Goal: Task Accomplishment & Management: Use online tool/utility

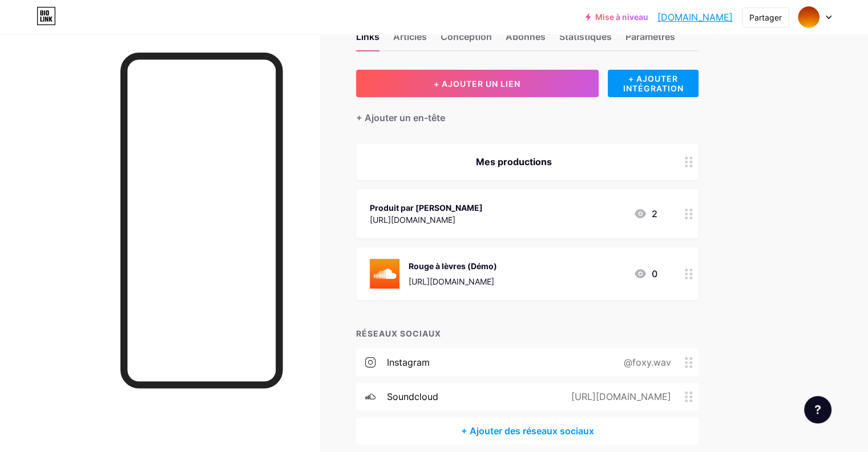
scroll to position [85, 0]
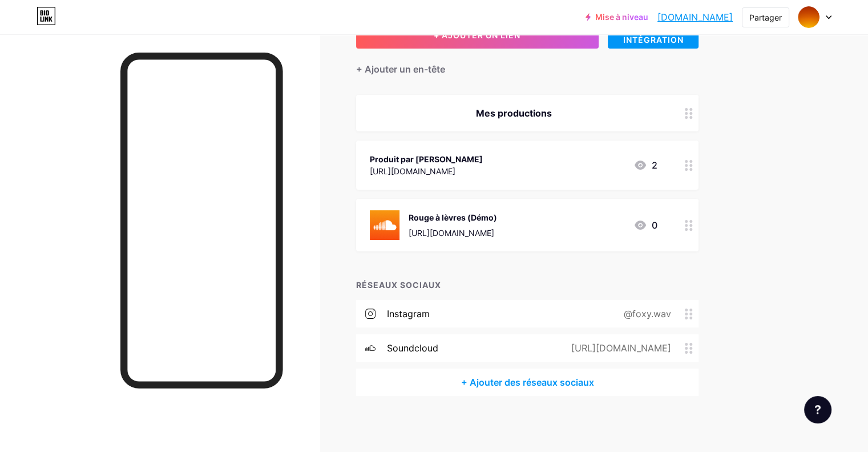
click at [564, 389] on div "+ Ajouter des réseaux sociaux" at bounding box center [527, 381] width 343 height 27
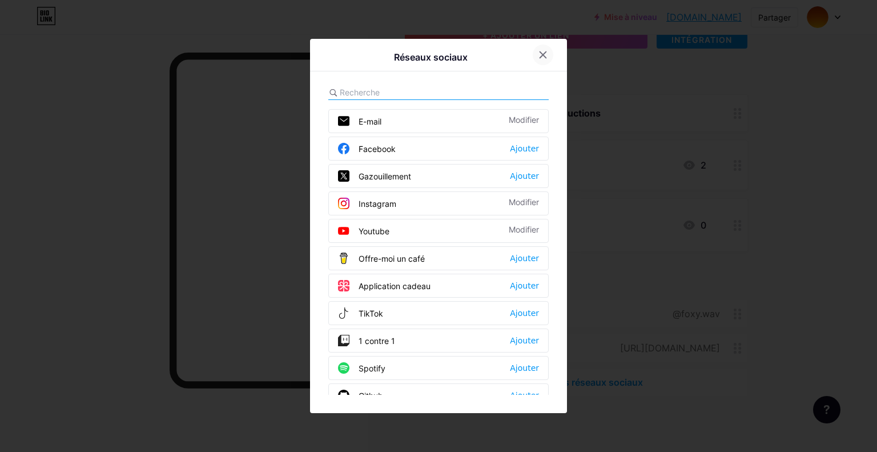
click at [537, 58] on div at bounding box center [543, 55] width 21 height 21
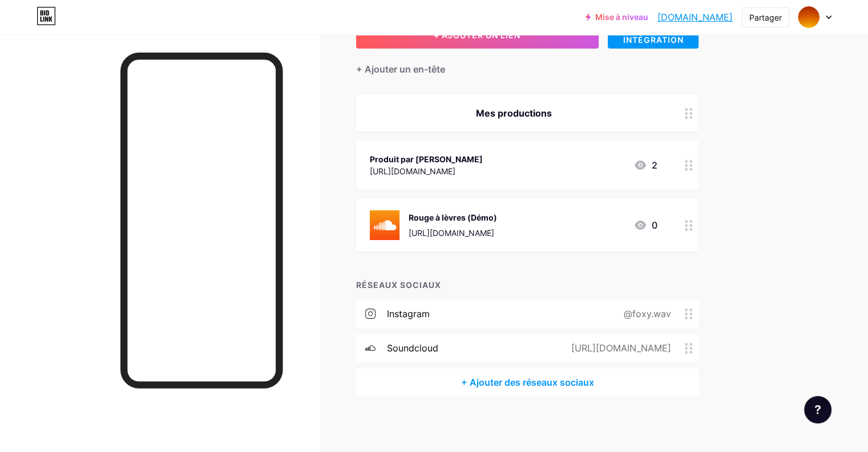
scroll to position [0, 0]
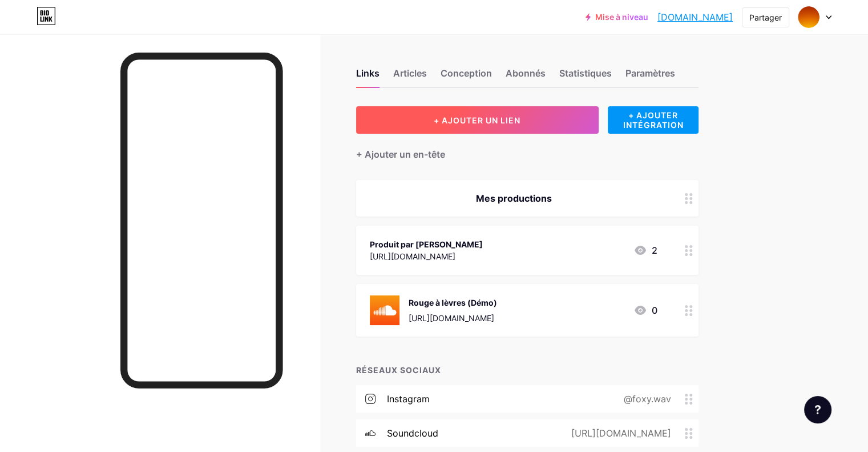
click at [521, 123] on font "+ AJOUTER UN LIEN" at bounding box center [477, 120] width 87 height 10
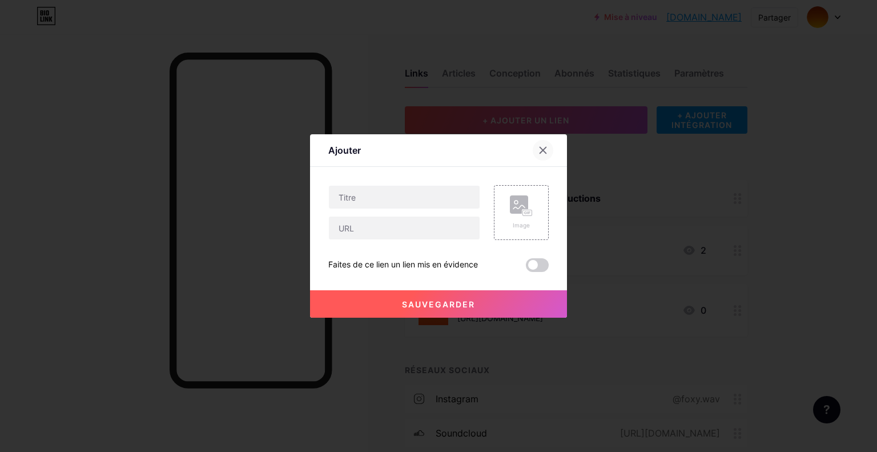
click at [539, 150] on icon at bounding box center [542, 150] width 9 height 9
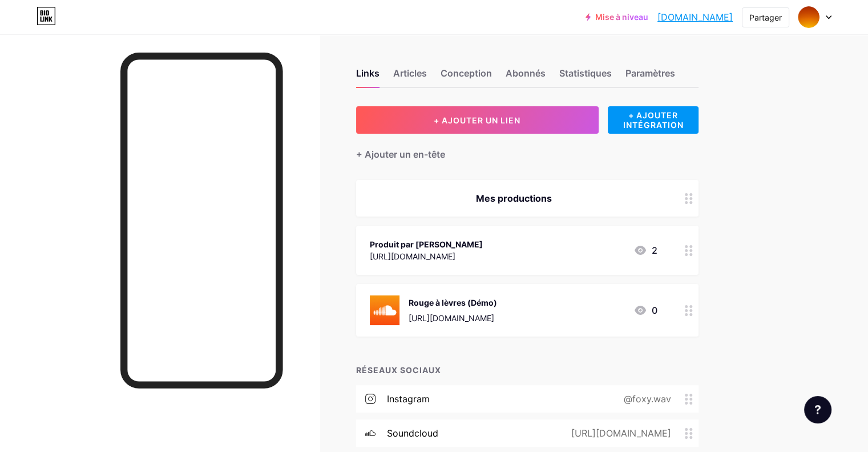
scroll to position [85, 0]
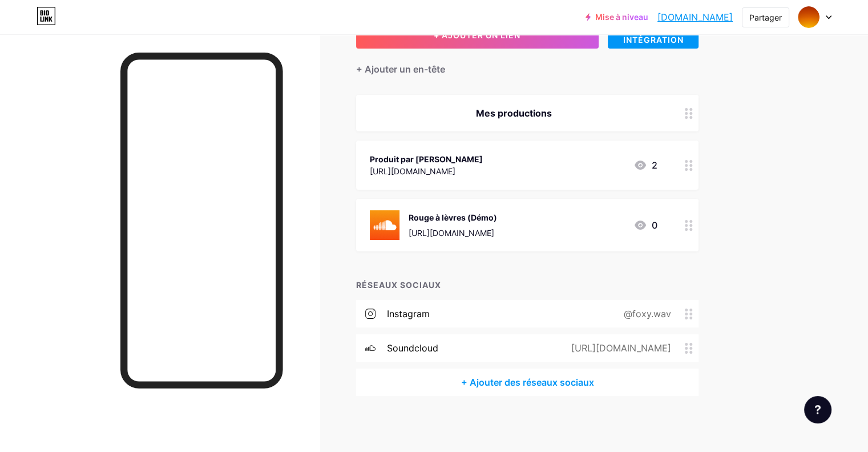
click at [671, 348] on font "[URL][DOMAIN_NAME]" at bounding box center [621, 347] width 100 height 11
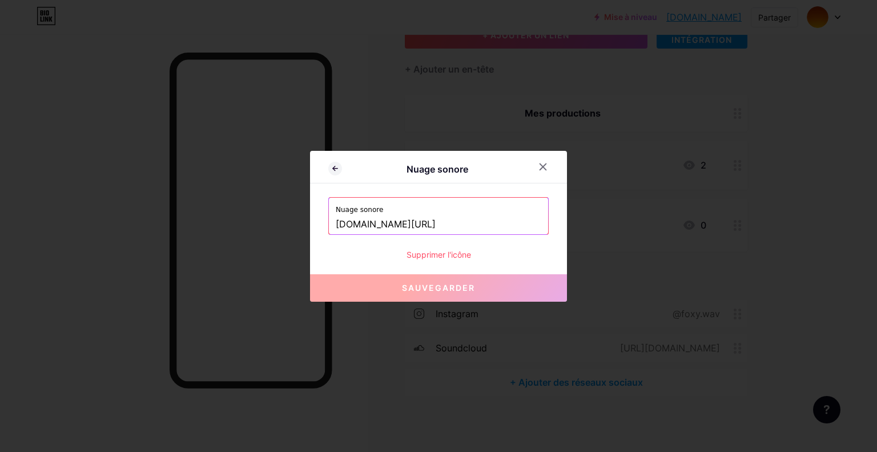
drag, startPoint x: 460, startPoint y: 221, endPoint x: 287, endPoint y: 210, distance: 173.3
click at [287, 210] on div "Nuage sonore Nuage sonore [DOMAIN_NAME][URL] Supprimer l'icône Sauvegarder" at bounding box center [438, 226] width 877 height 452
click at [830, 235] on div at bounding box center [438, 226] width 877 height 452
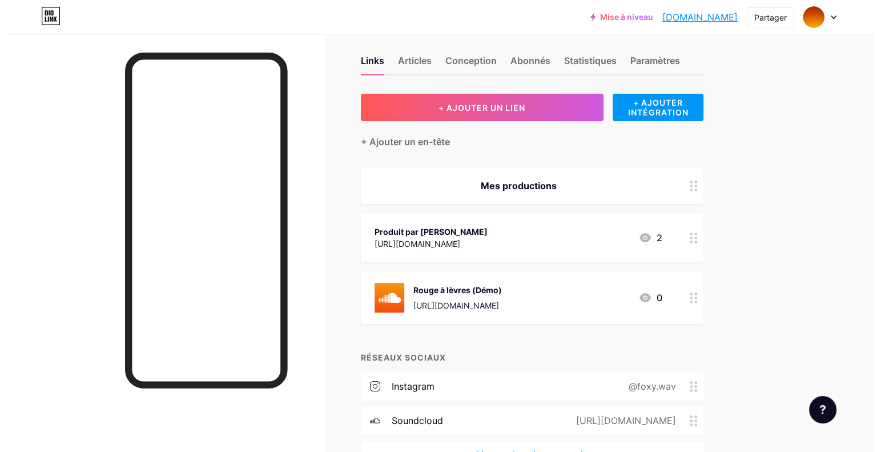
scroll to position [11, 0]
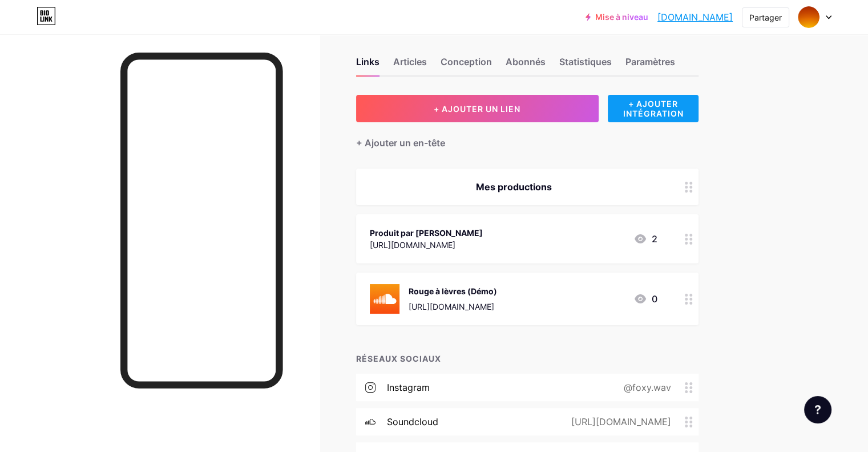
click at [683, 99] on font "+ AJOUTER INTÉGRATION" at bounding box center [653, 108] width 61 height 19
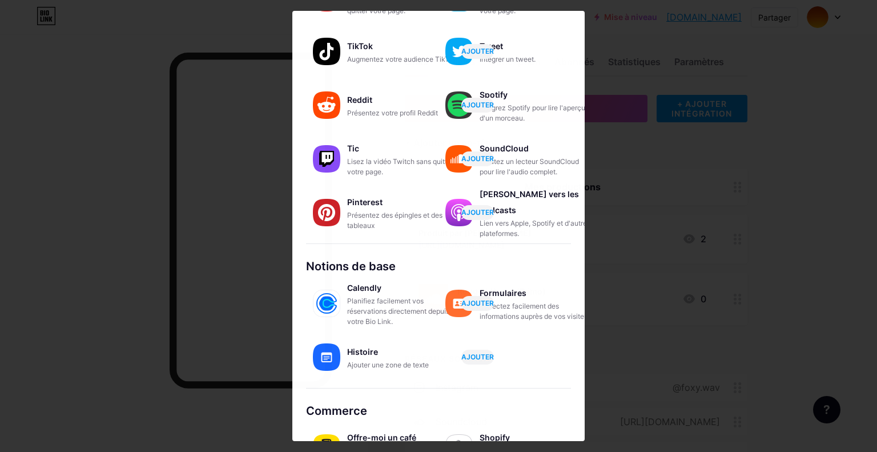
scroll to position [0, 0]
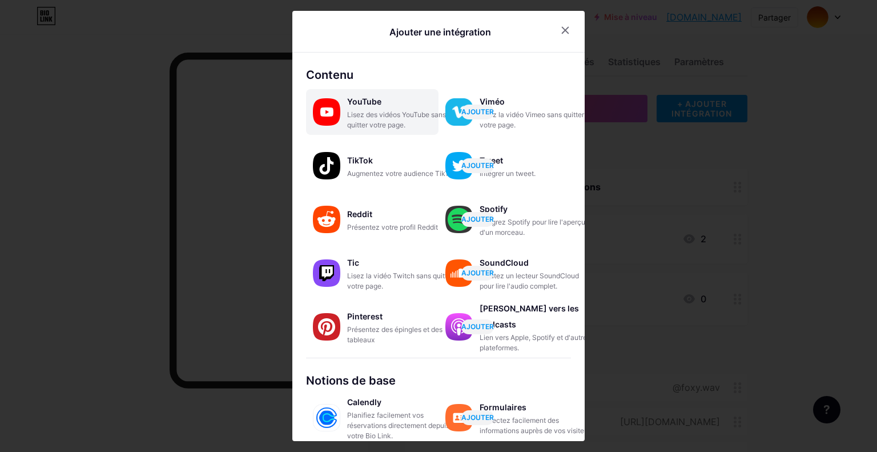
click at [377, 111] on font "Lisez des vidéos YouTube sans quitter votre page." at bounding box center [396, 119] width 99 height 19
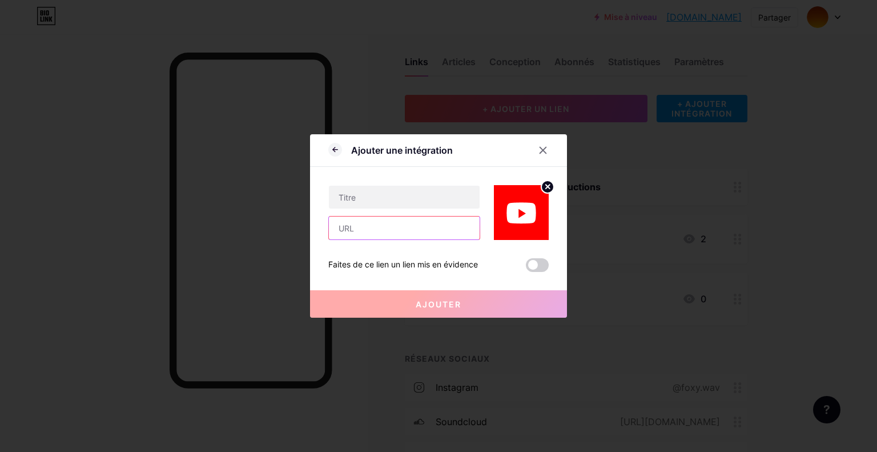
paste input "[URL][DOMAIN_NAME]"
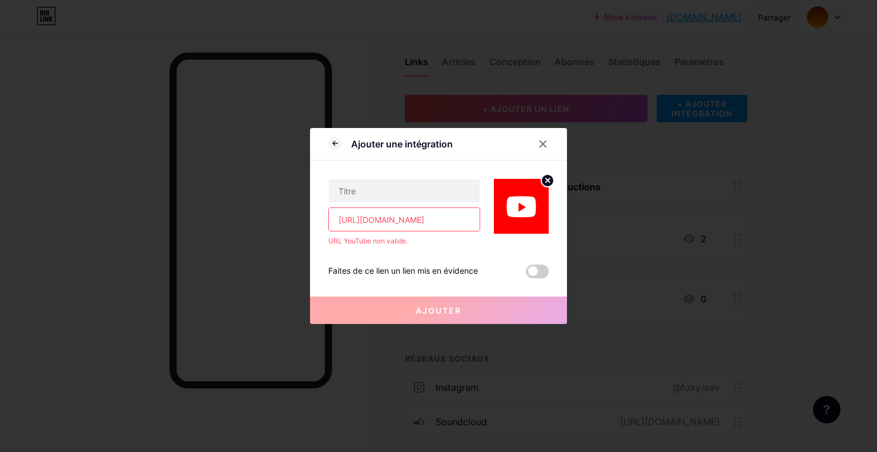
type input "[URL][DOMAIN_NAME]"
click at [541, 146] on icon at bounding box center [543, 144] width 6 height 6
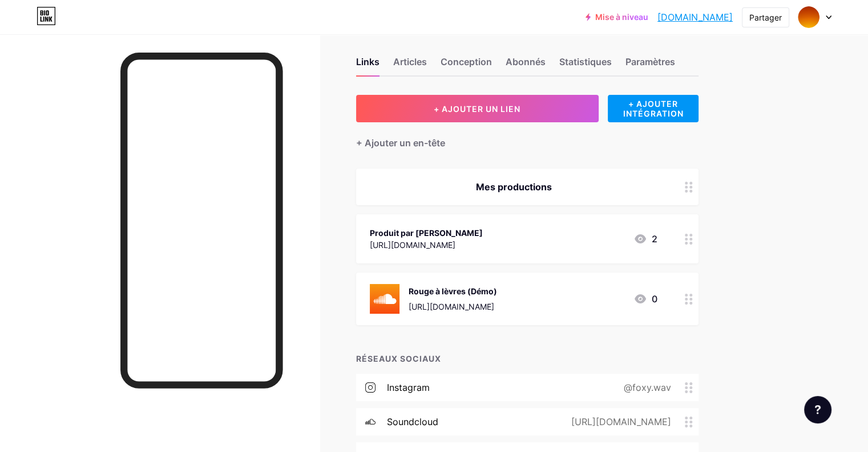
scroll to position [85, 0]
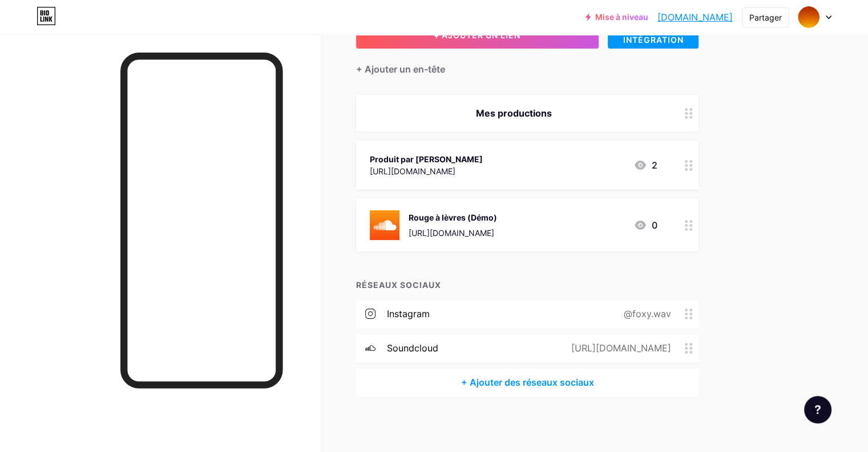
click at [671, 344] on font "[URL][DOMAIN_NAME]" at bounding box center [621, 347] width 100 height 11
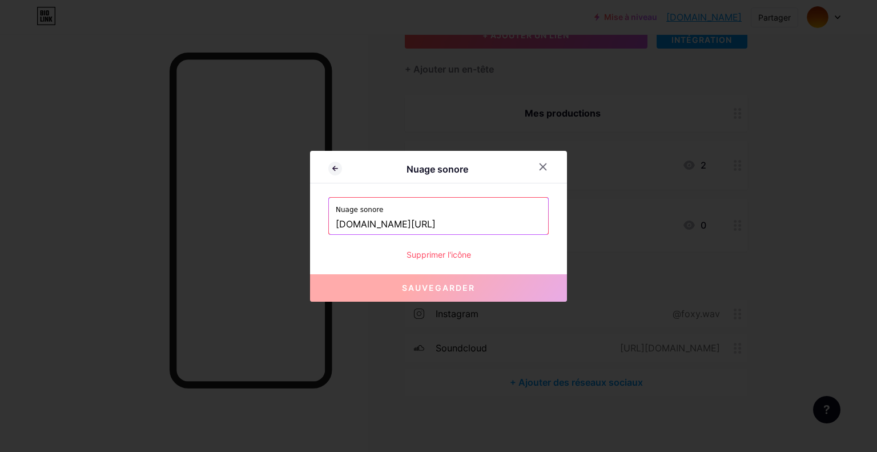
drag, startPoint x: 466, startPoint y: 220, endPoint x: 317, endPoint y: 209, distance: 149.4
click at [317, 209] on div "Nuage sonore Nuage sonore [DOMAIN_NAME][URL] Supprimer l'icône Sauvegarder" at bounding box center [438, 226] width 257 height 151
click at [832, 120] on div at bounding box center [438, 226] width 877 height 452
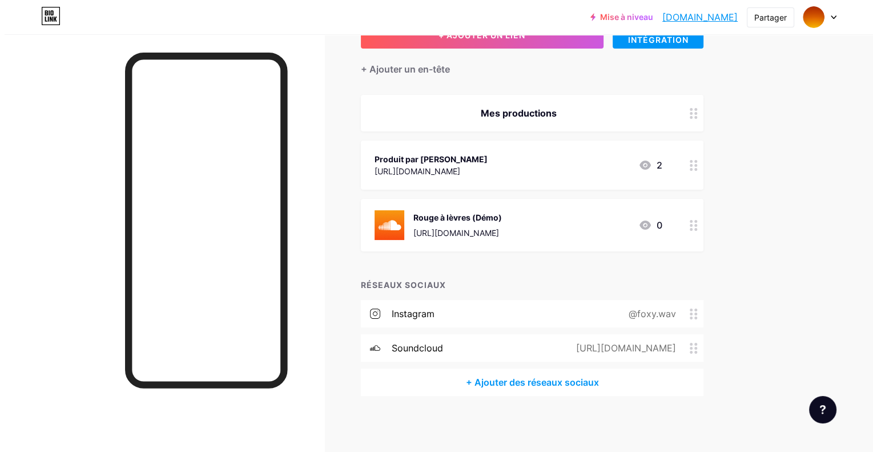
scroll to position [0, 0]
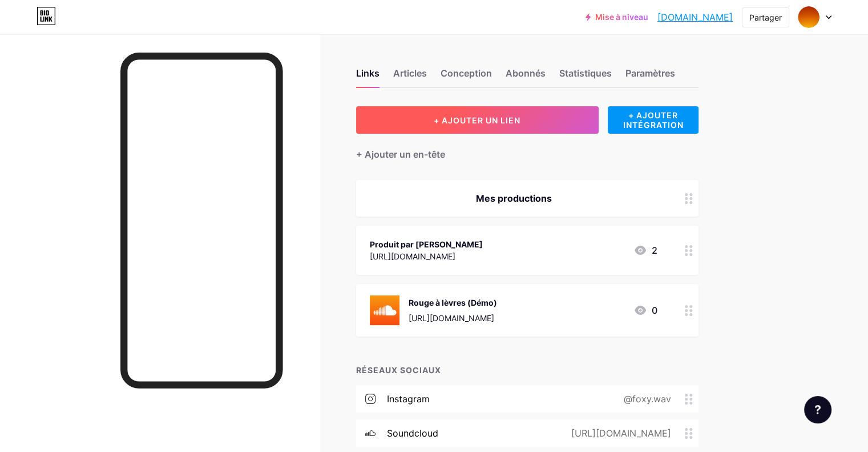
click at [503, 111] on button "+ AJOUTER UN LIEN" at bounding box center [477, 119] width 243 height 27
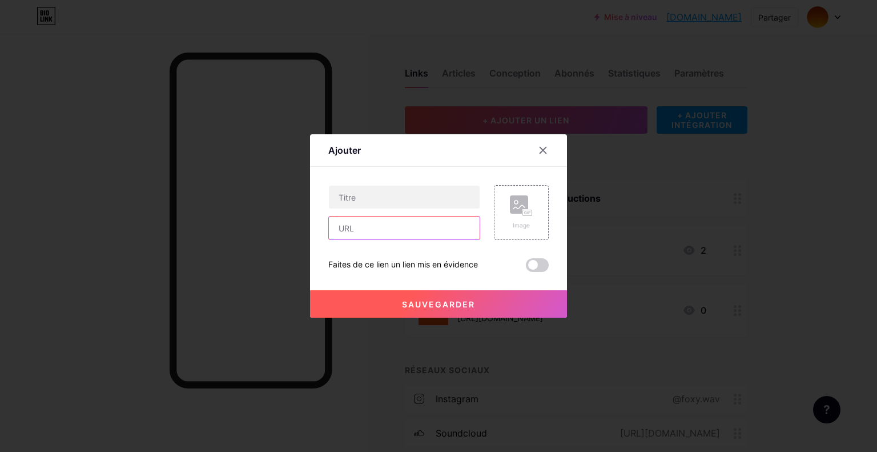
click at [390, 227] on input "text" at bounding box center [404, 227] width 151 height 23
paste input "[DOMAIN_NAME][URL]"
type input "[DOMAIN_NAME][URL]"
click at [370, 196] on input "text" at bounding box center [404, 197] width 151 height 23
type input "Soundcloud"
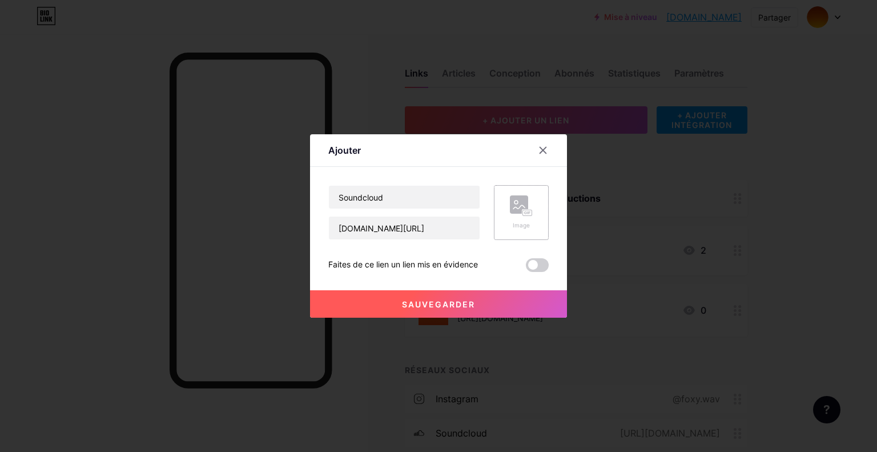
click at [522, 216] on div "Image" at bounding box center [521, 212] width 23 height 34
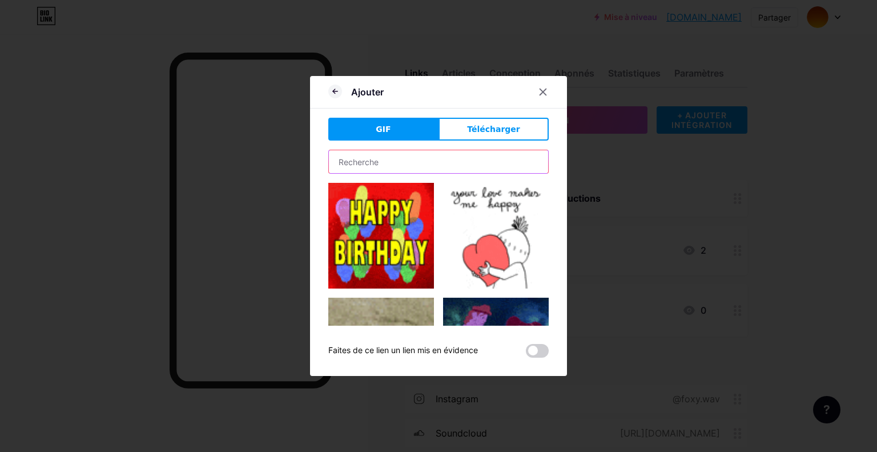
click at [443, 166] on input "text" at bounding box center [438, 161] width 219 height 23
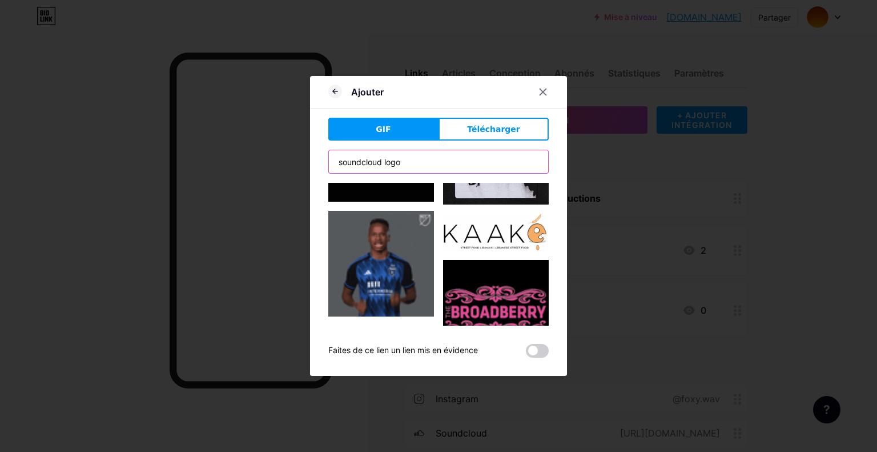
scroll to position [5114, 0]
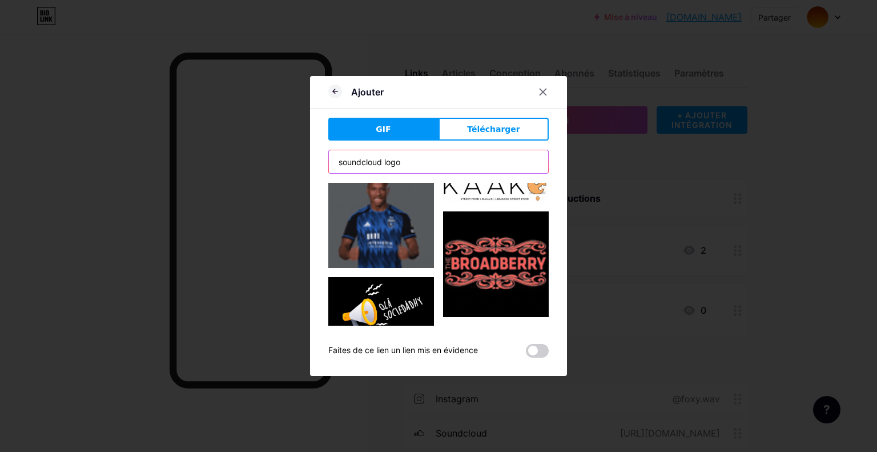
drag, startPoint x: 413, startPoint y: 156, endPoint x: 273, endPoint y: 158, distance: 140.4
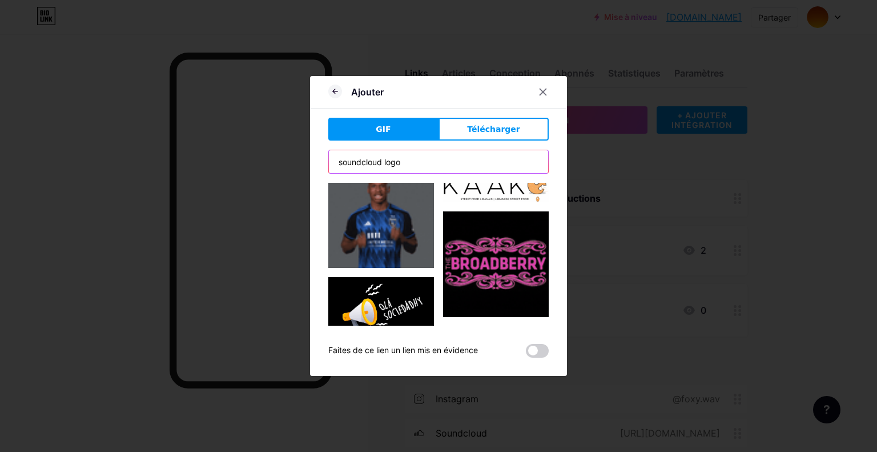
click at [273, 158] on div "Ajouter GIF Télécharger Contenu YouTube Lisez des vidéos YouTube sans quitter v…" at bounding box center [438, 226] width 877 height 452
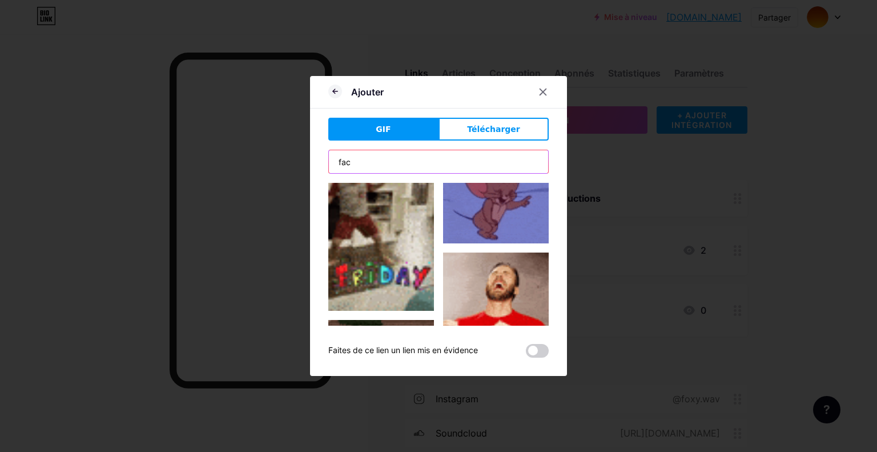
scroll to position [0, 0]
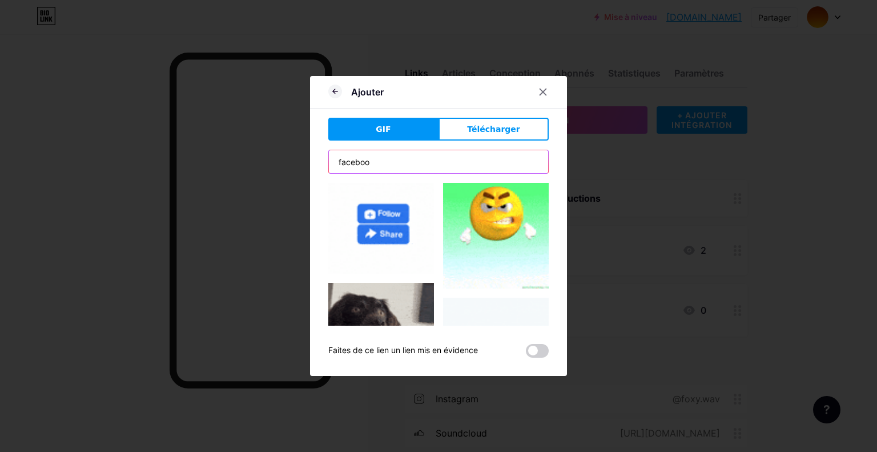
type input "facebook"
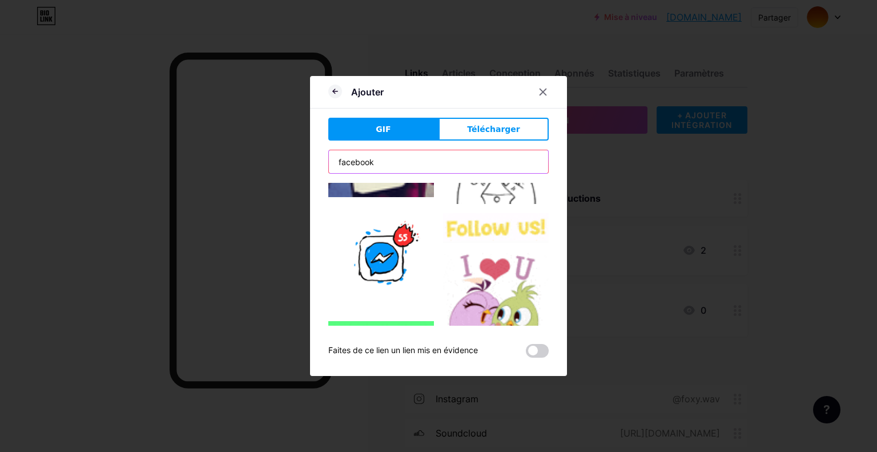
scroll to position [2149, 0]
